Goal: Information Seeking & Learning: Compare options

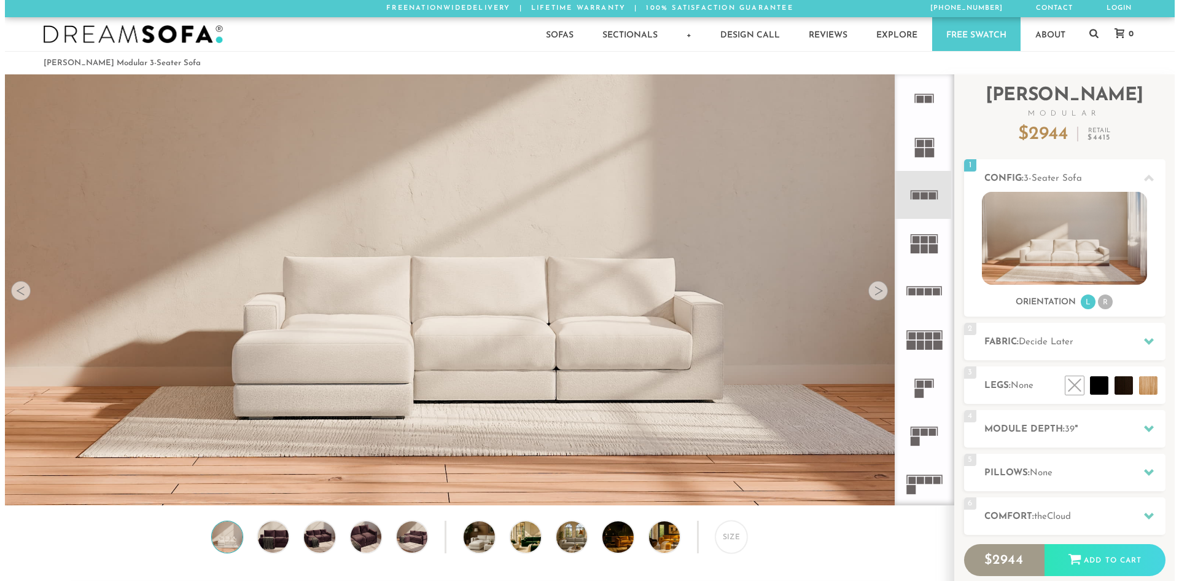
scroll to position [10, 10]
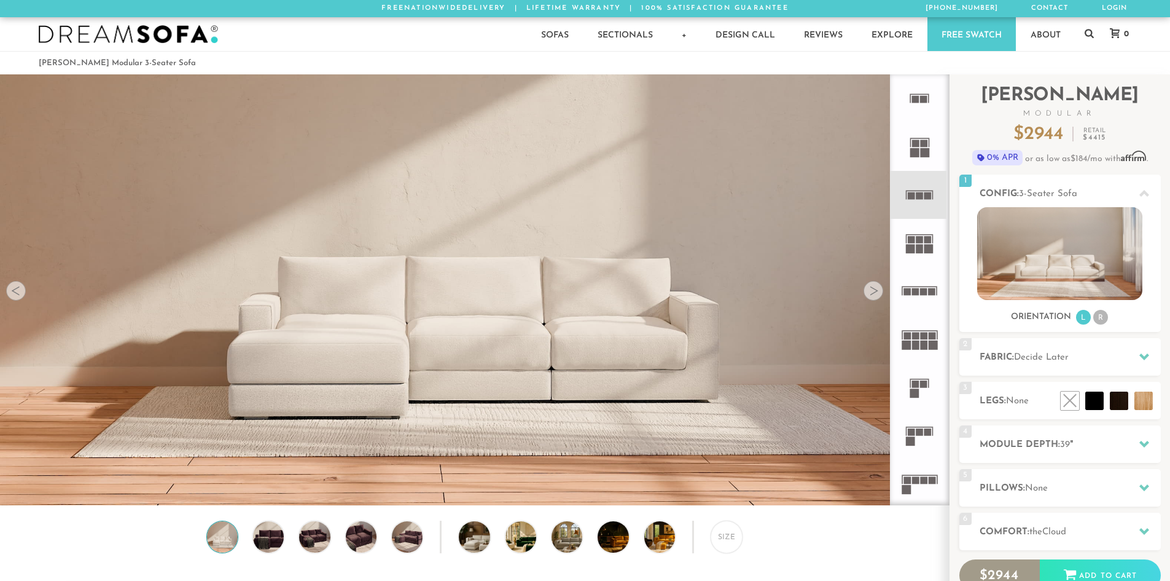
click at [856, 295] on video at bounding box center [474, 235] width 949 height 475
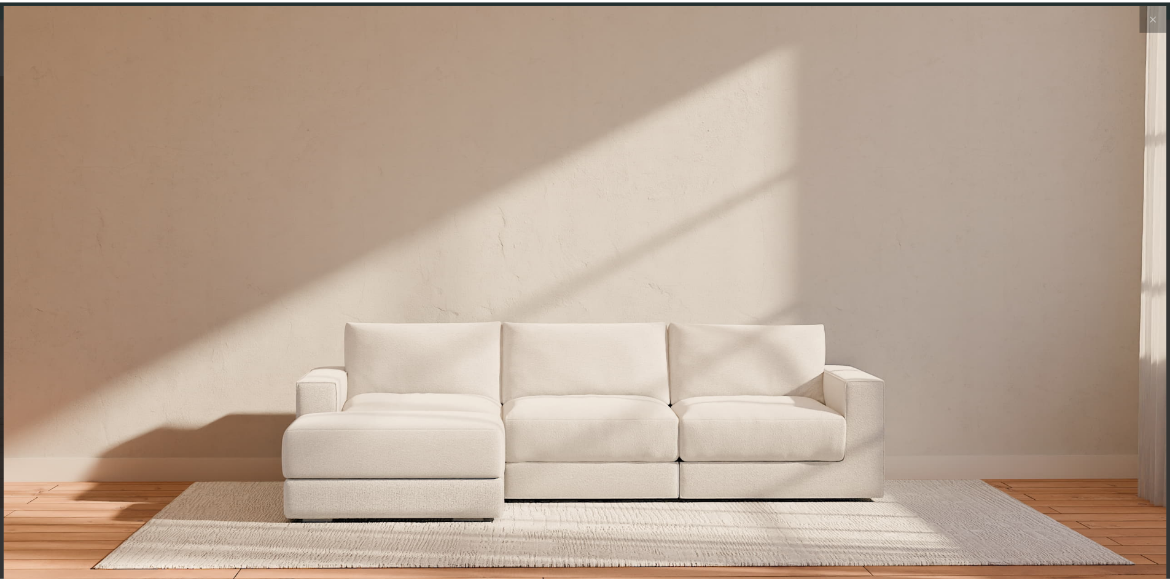
scroll to position [14402, 1170]
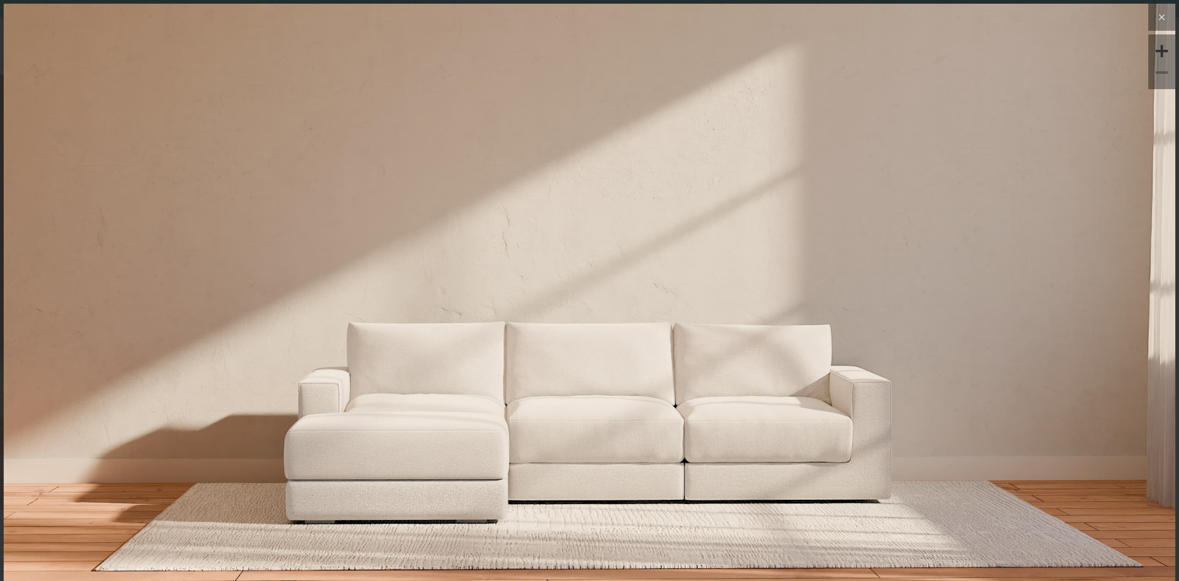
click at [1149, 25] on button at bounding box center [1162, 17] width 27 height 27
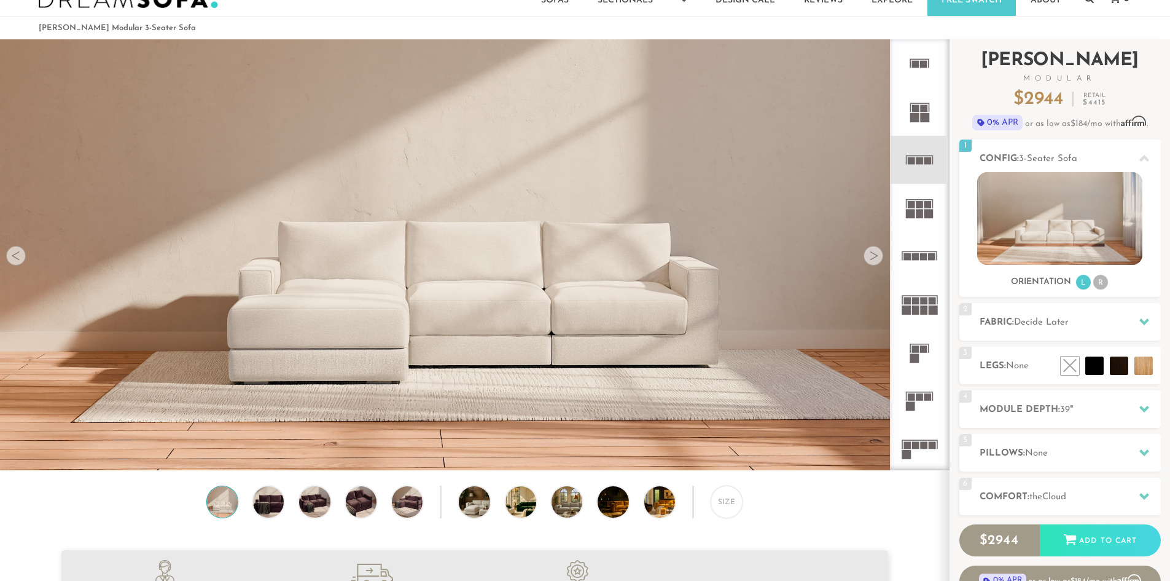
scroll to position [0, 0]
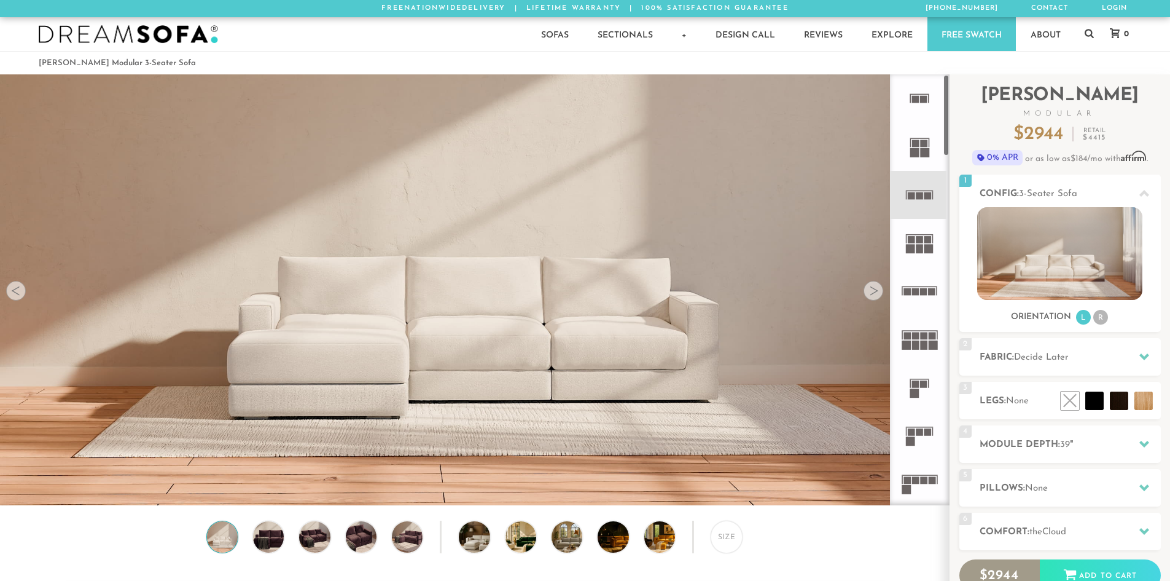
click at [918, 154] on rect at bounding box center [914, 152] width 9 height 9
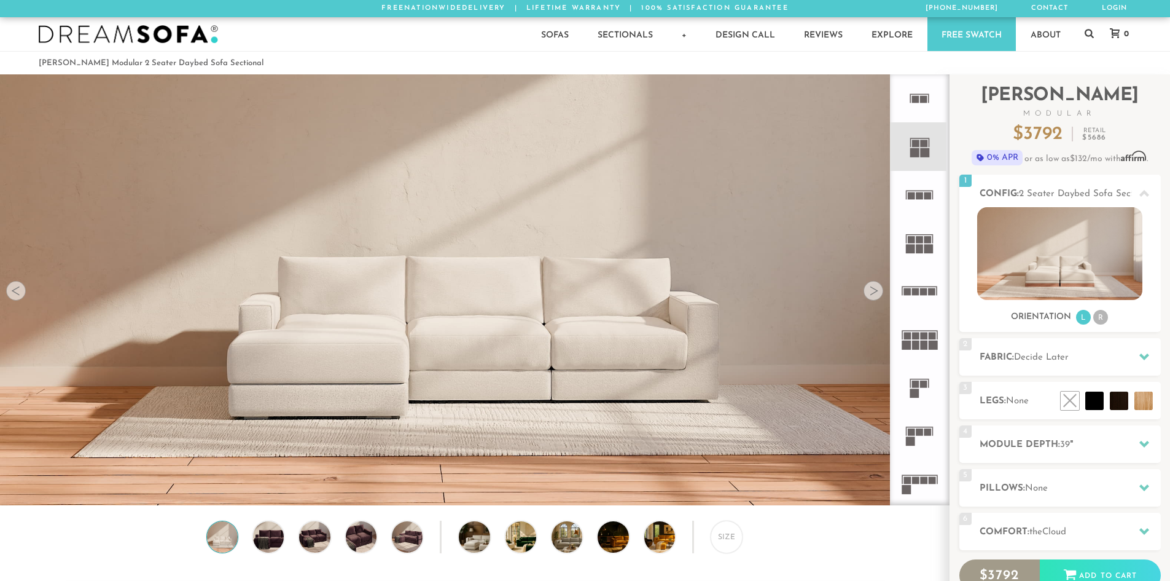
click at [920, 192] on rect at bounding box center [920, 195] width 7 height 7
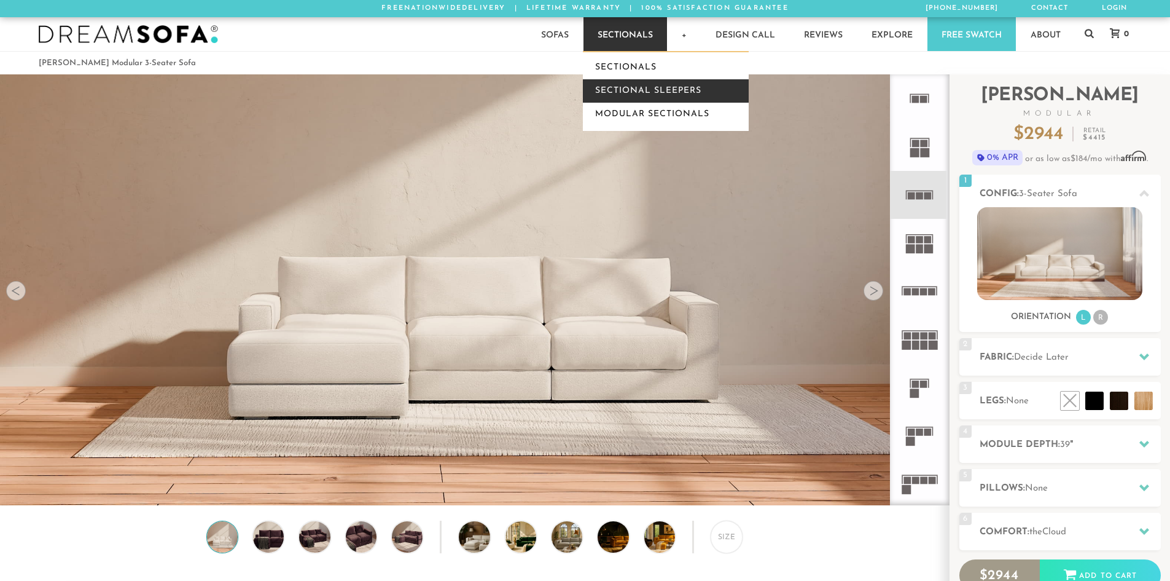
click at [622, 92] on link "Sectional Sleepers" at bounding box center [666, 90] width 166 height 23
